Goal: Information Seeking & Learning: Understand process/instructions

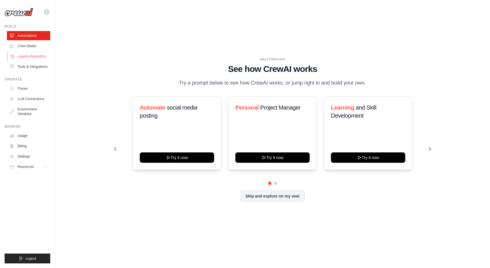
click at [34, 58] on link "Agents Repository" at bounding box center [28, 56] width 43 height 9
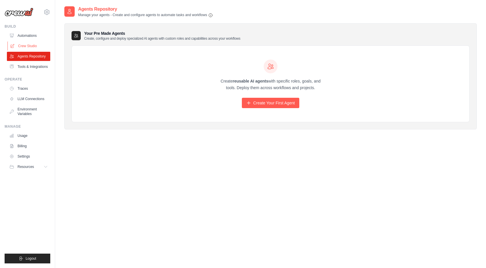
click at [35, 47] on link "Crew Studio" at bounding box center [28, 45] width 43 height 9
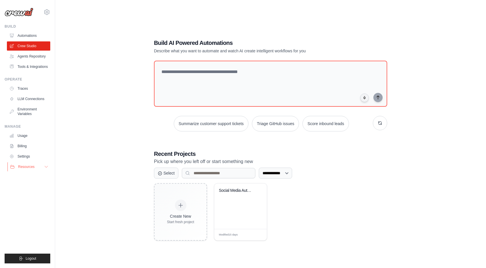
click at [42, 171] on button "Resources" at bounding box center [28, 166] width 43 height 9
click at [27, 179] on span "Documentation" at bounding box center [31, 176] width 23 height 5
